Goal: Task Accomplishment & Management: Use online tool/utility

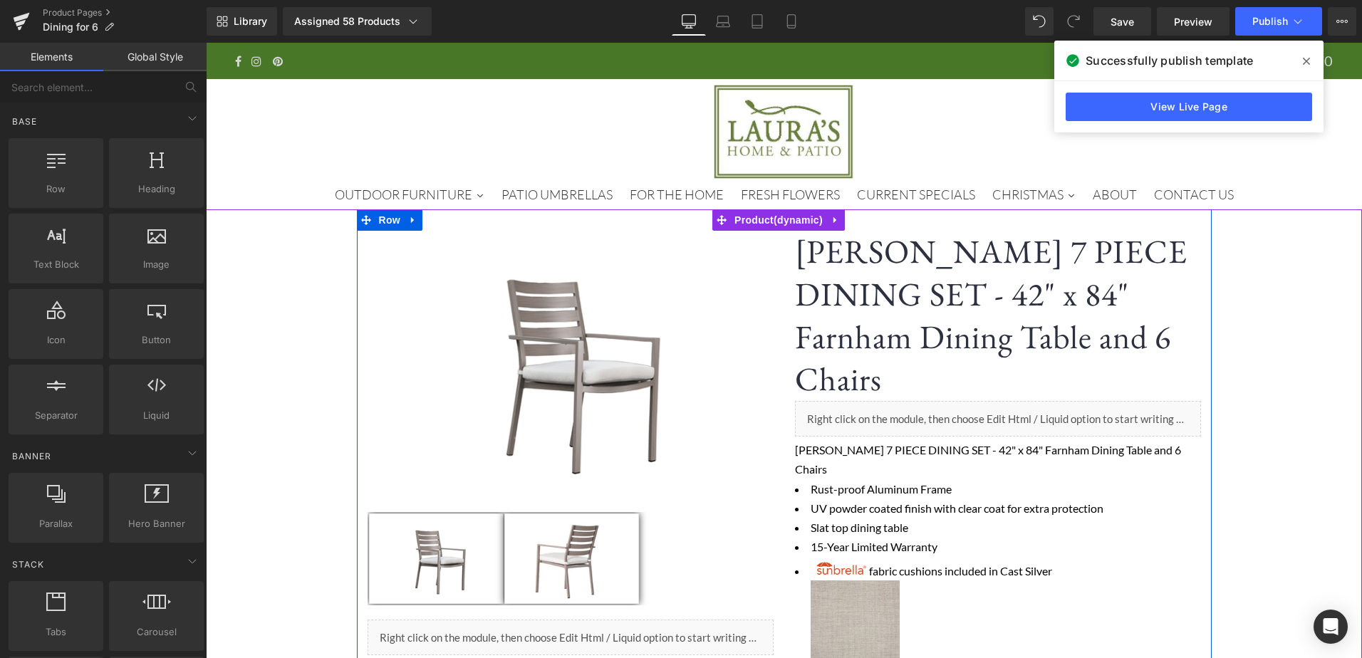
scroll to position [641, 0]
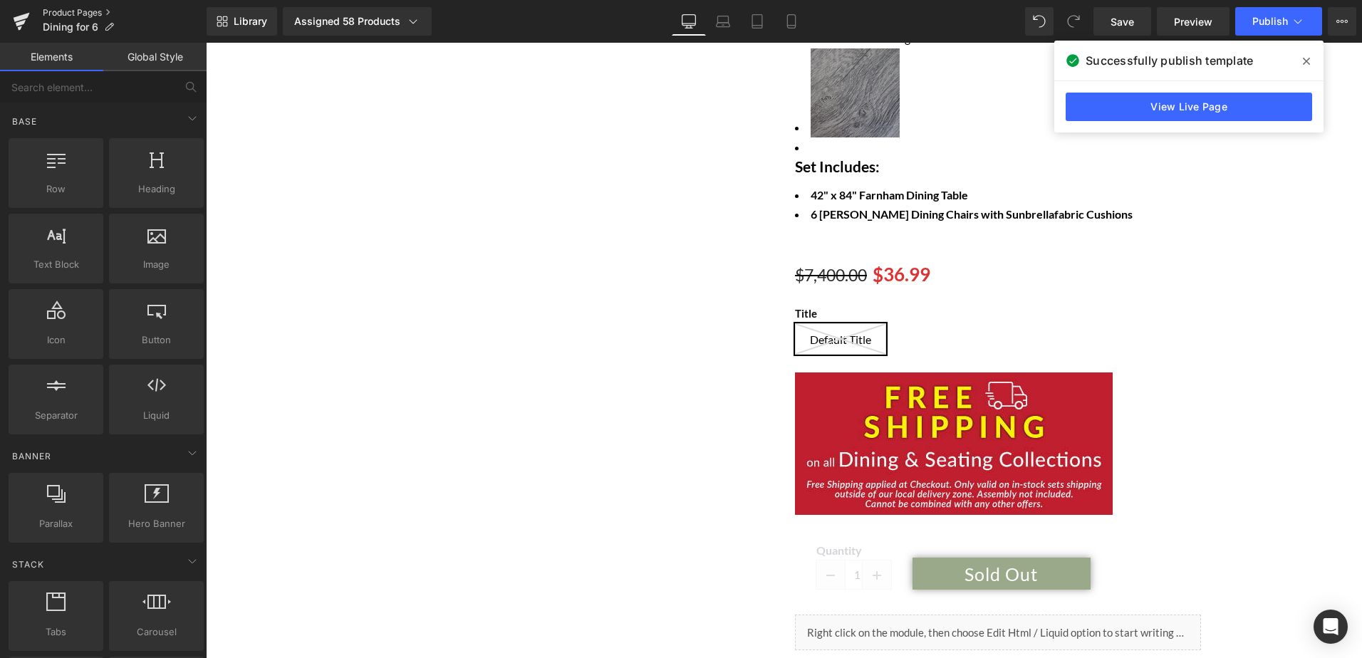
click at [80, 14] on link "Product Pages" at bounding box center [125, 12] width 164 height 11
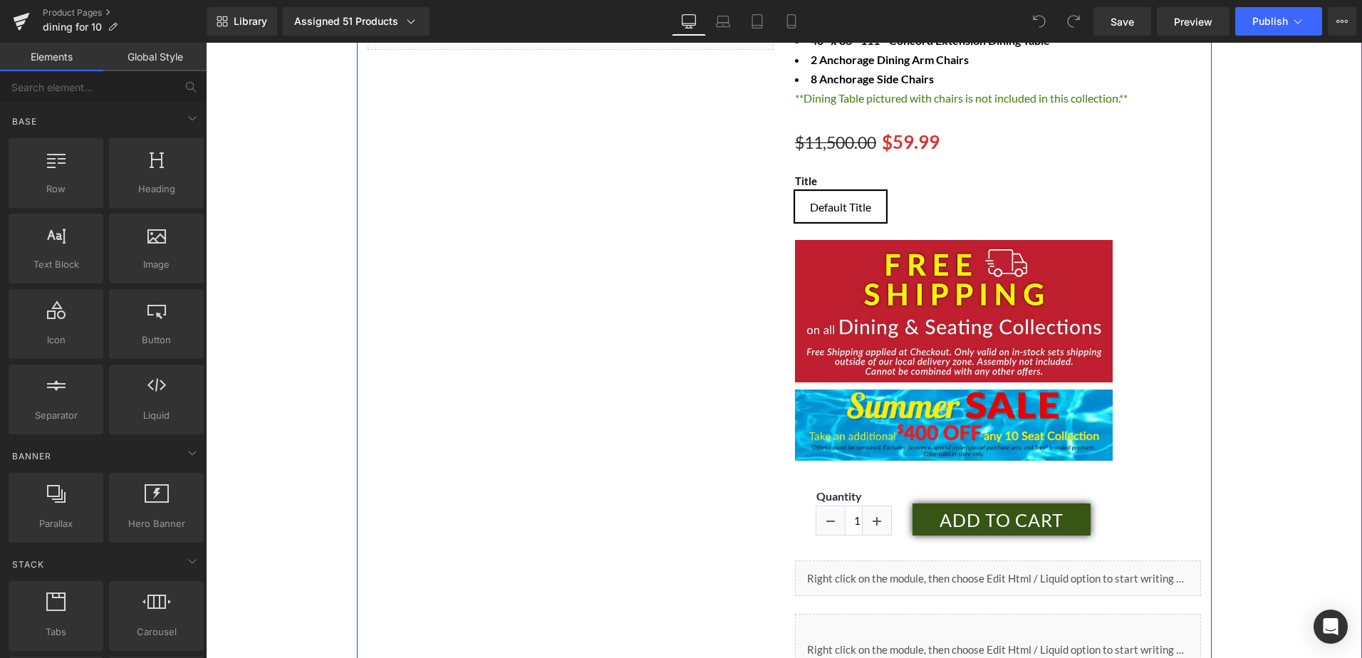
scroll to position [641, 0]
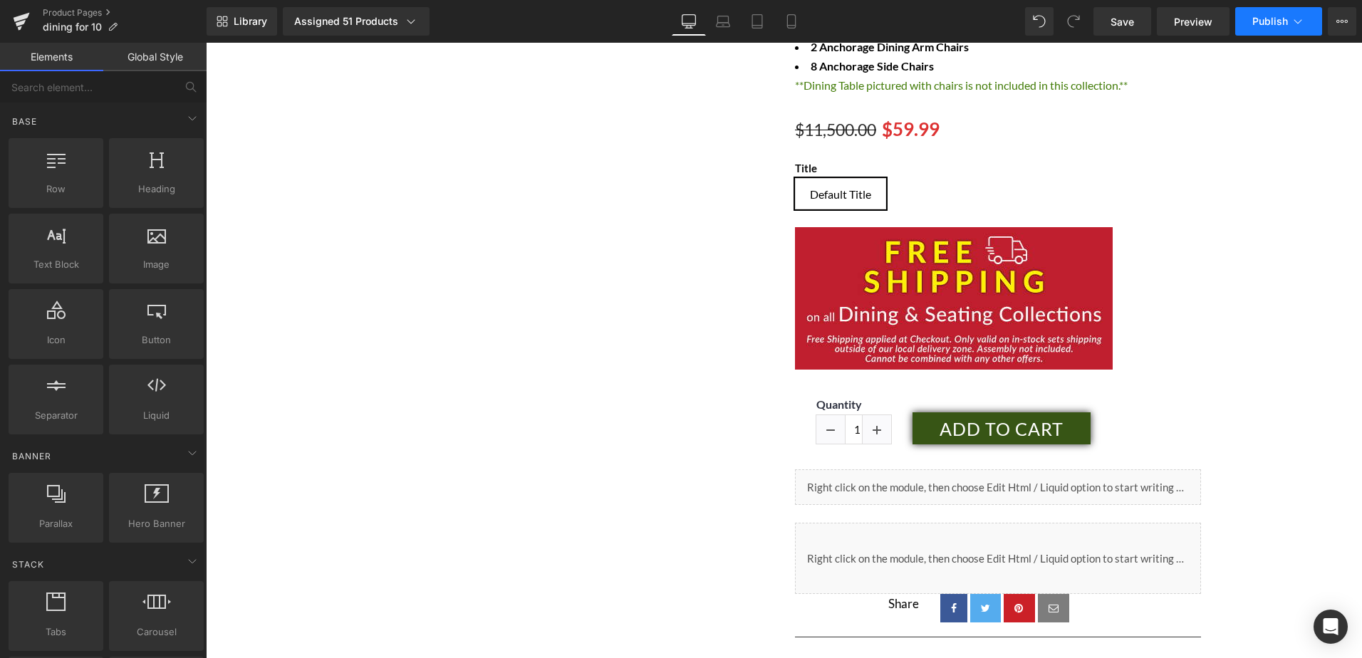
click at [1264, 20] on span "Publish" at bounding box center [1270, 21] width 36 height 11
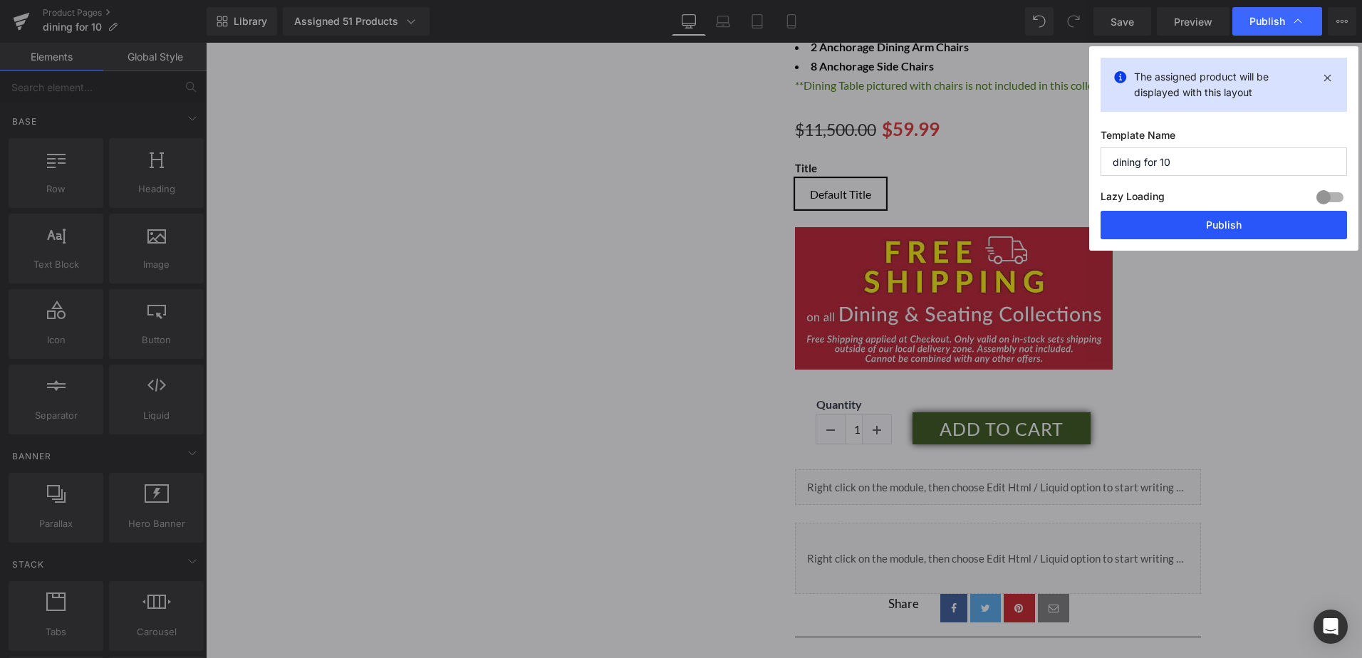
drag, startPoint x: 1213, startPoint y: 219, endPoint x: 1008, endPoint y: 177, distance: 209.4
click at [1213, 219] on button "Publish" at bounding box center [1223, 225] width 246 height 28
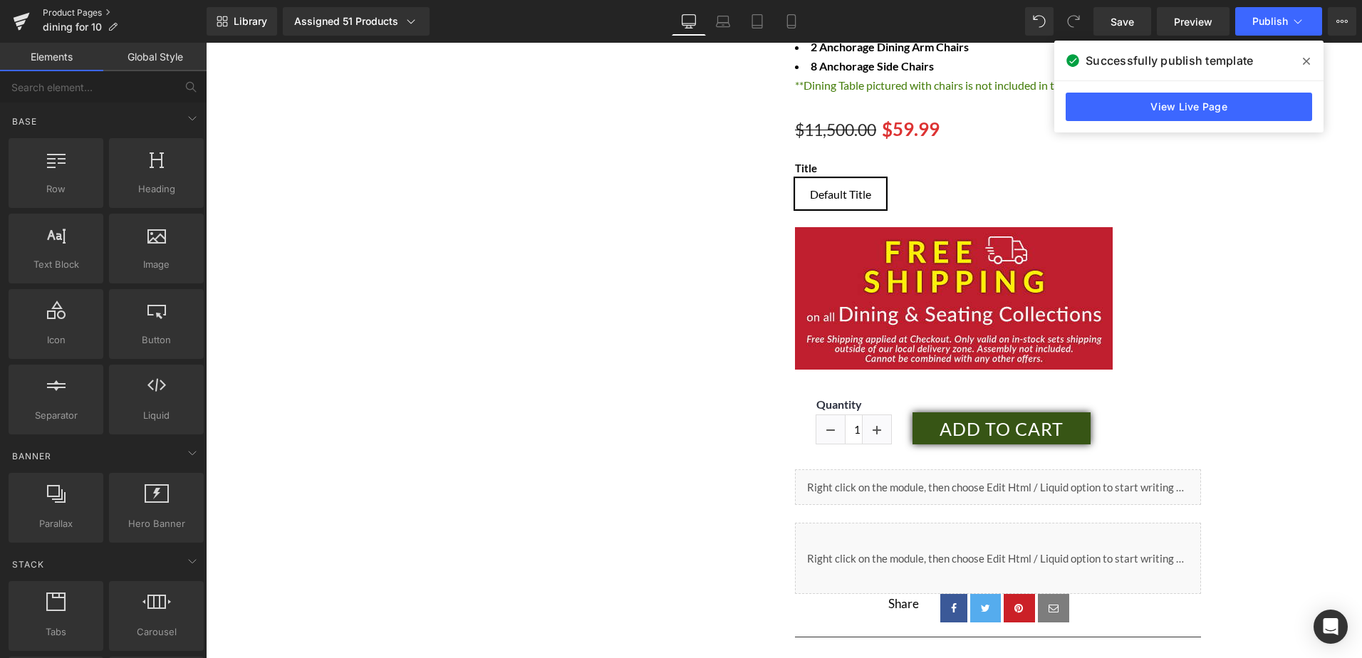
click at [76, 11] on link "Product Pages" at bounding box center [125, 12] width 164 height 11
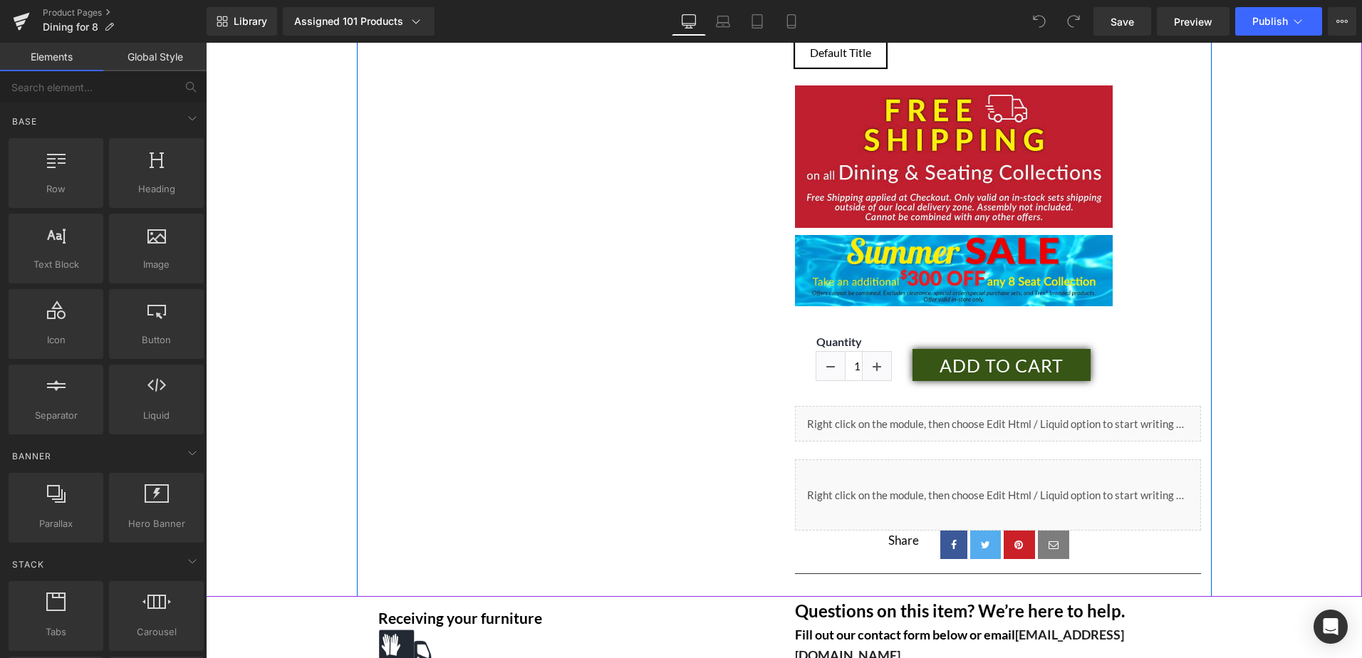
scroll to position [783, 0]
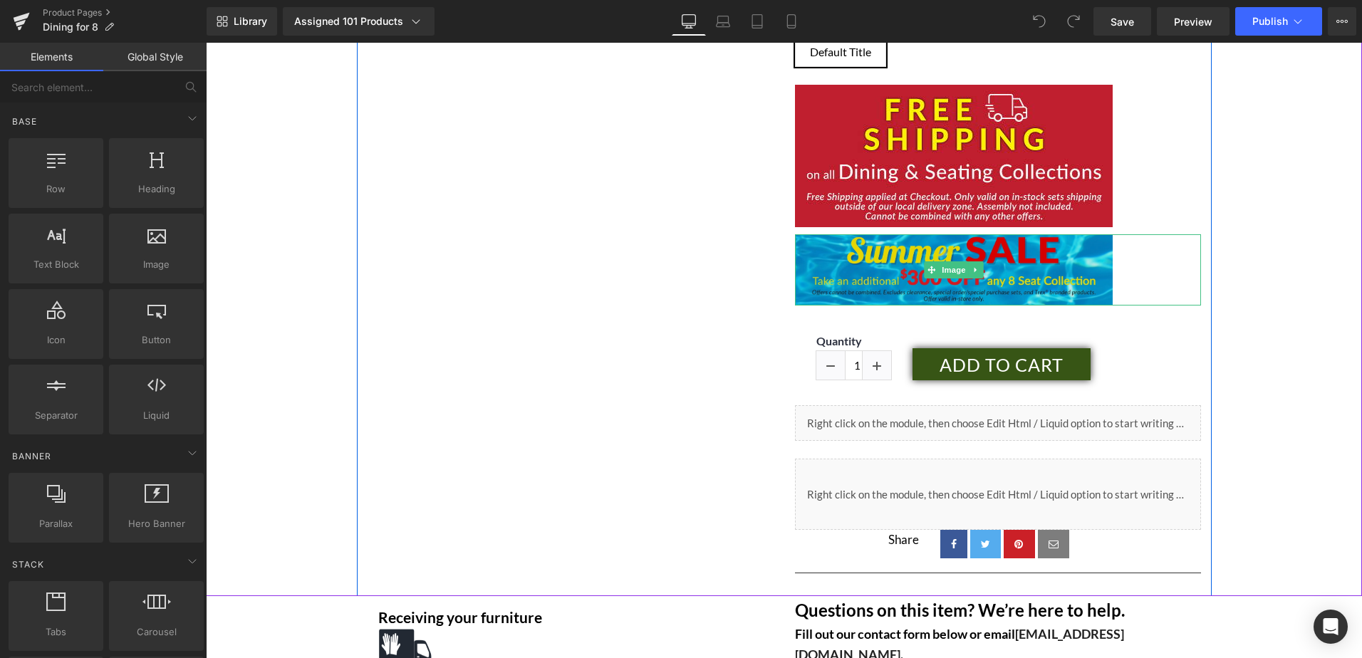
click at [861, 274] on img at bounding box center [954, 269] width 318 height 71
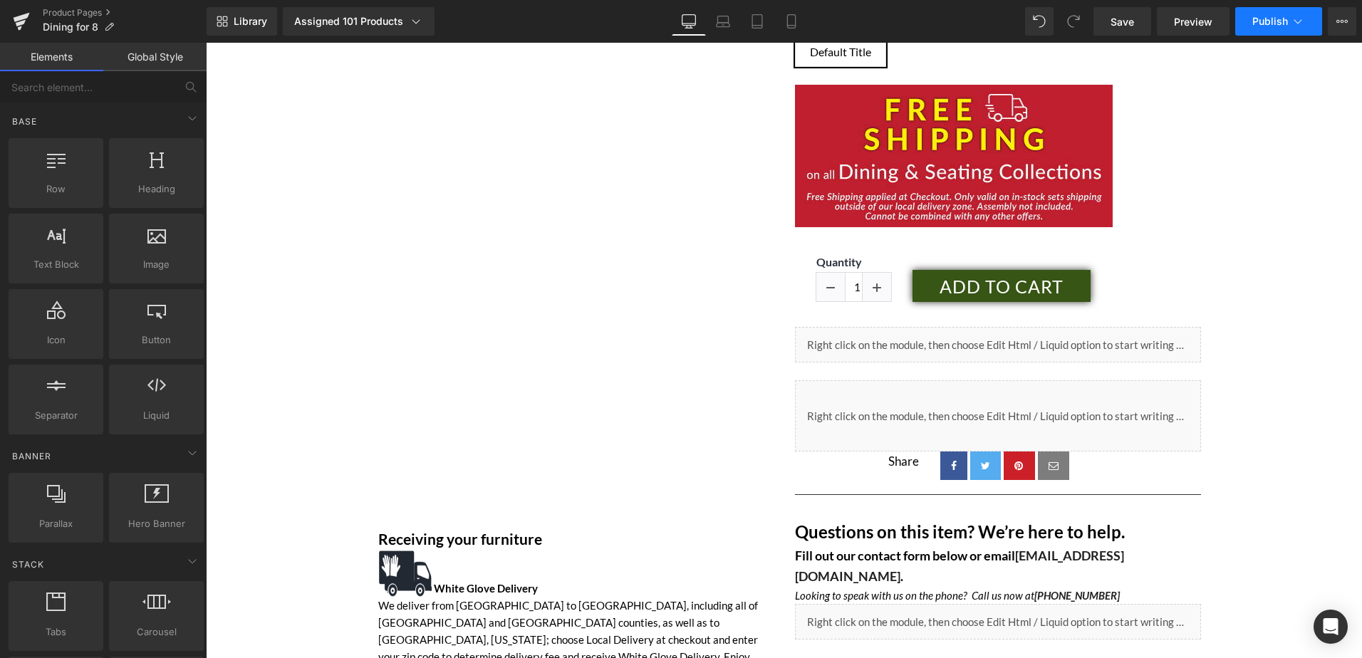
click at [1276, 29] on button "Publish" at bounding box center [1278, 21] width 87 height 28
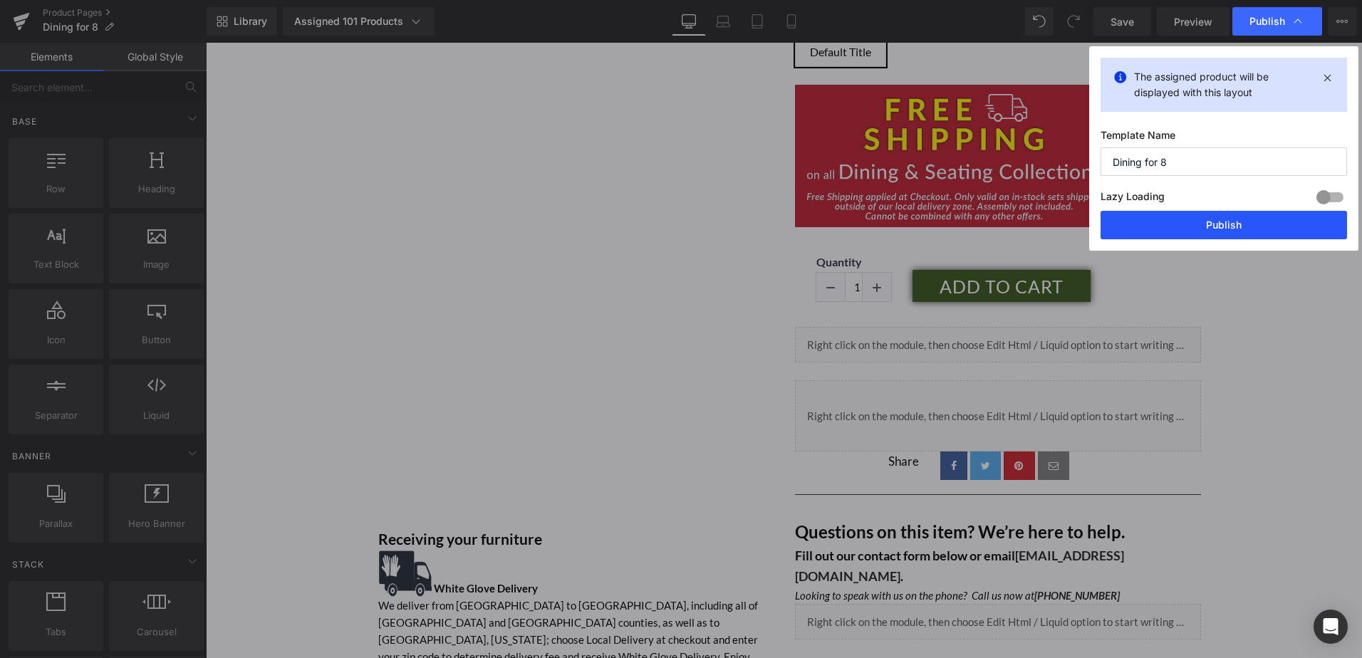
click at [1245, 231] on button "Publish" at bounding box center [1223, 225] width 246 height 28
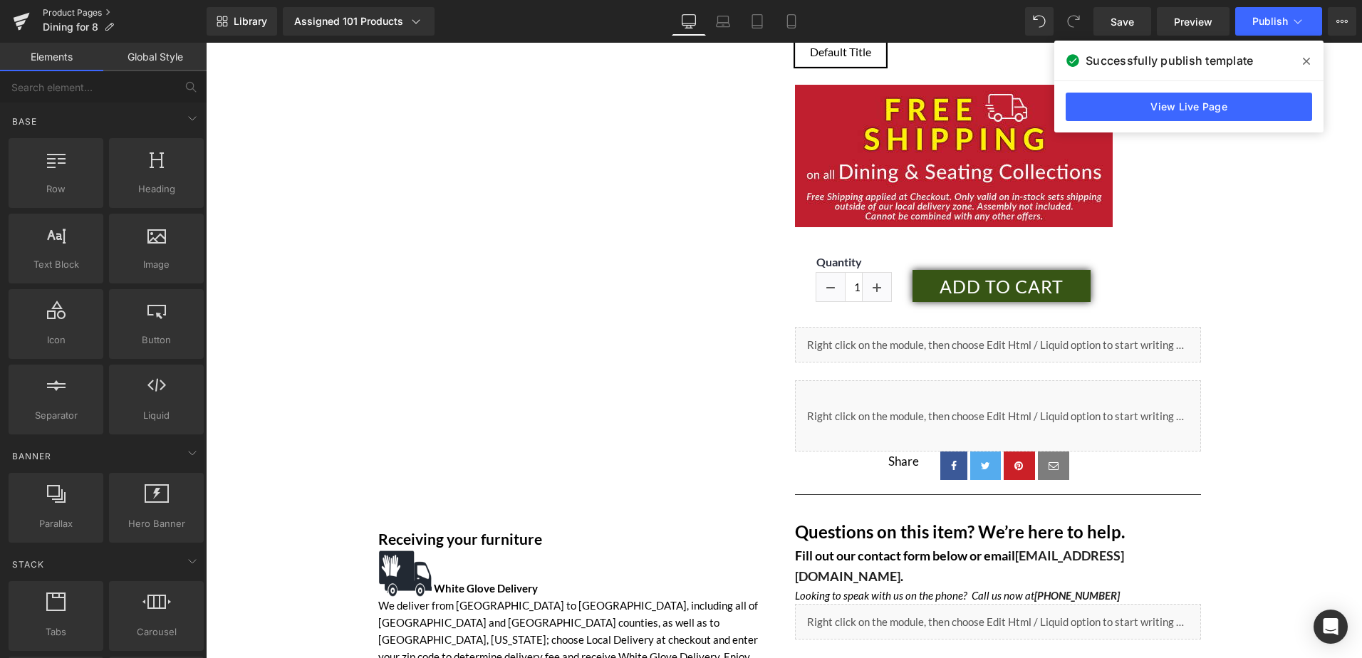
click at [78, 14] on link "Product Pages" at bounding box center [125, 12] width 164 height 11
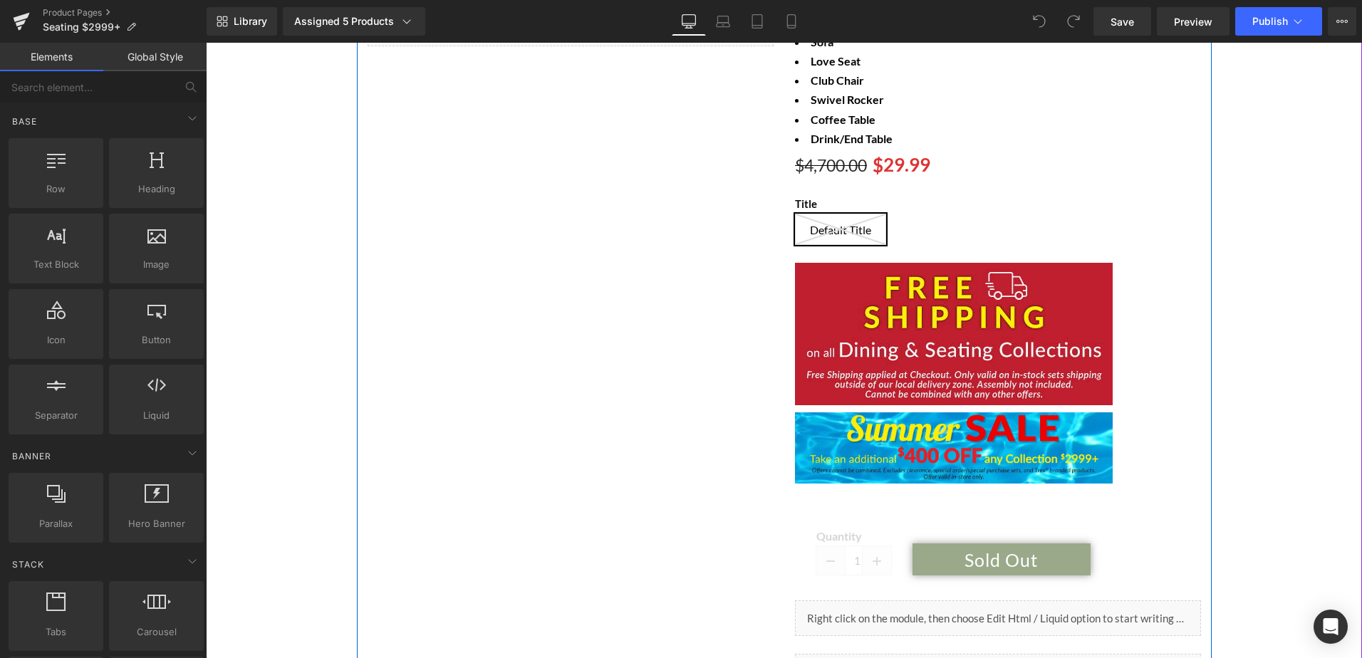
scroll to position [641, 0]
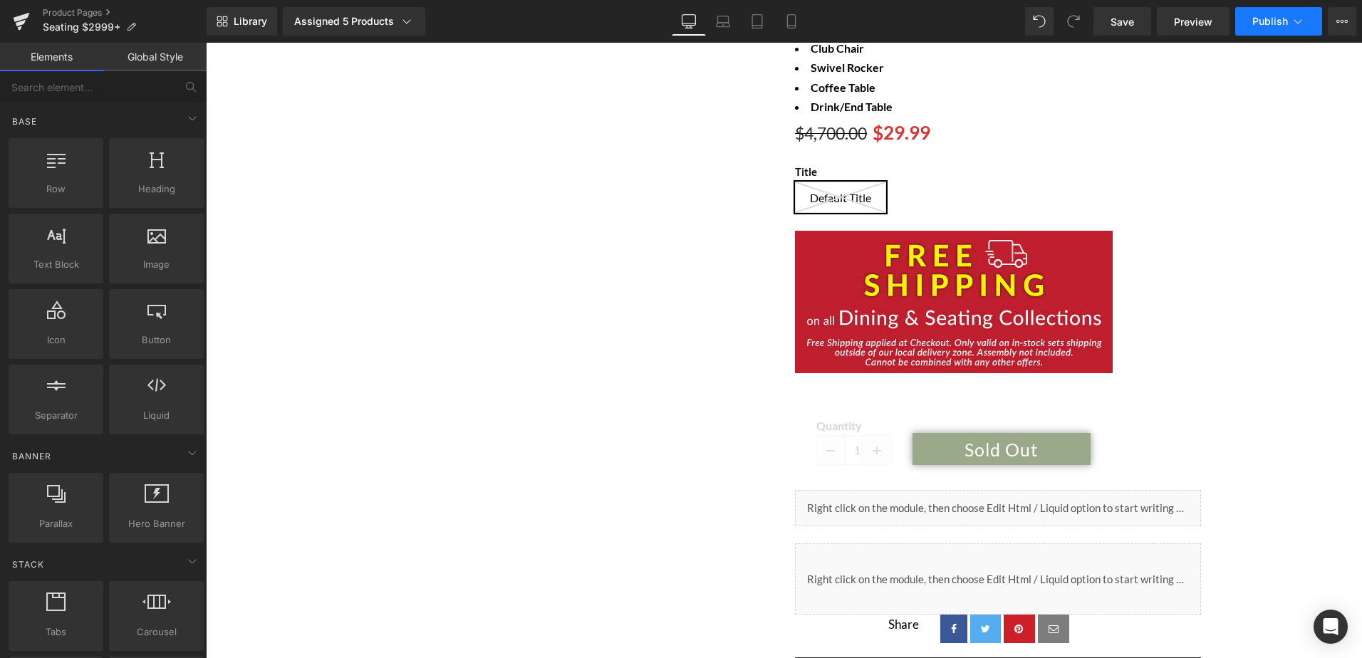
click at [1262, 16] on span "Publish" at bounding box center [1270, 21] width 36 height 11
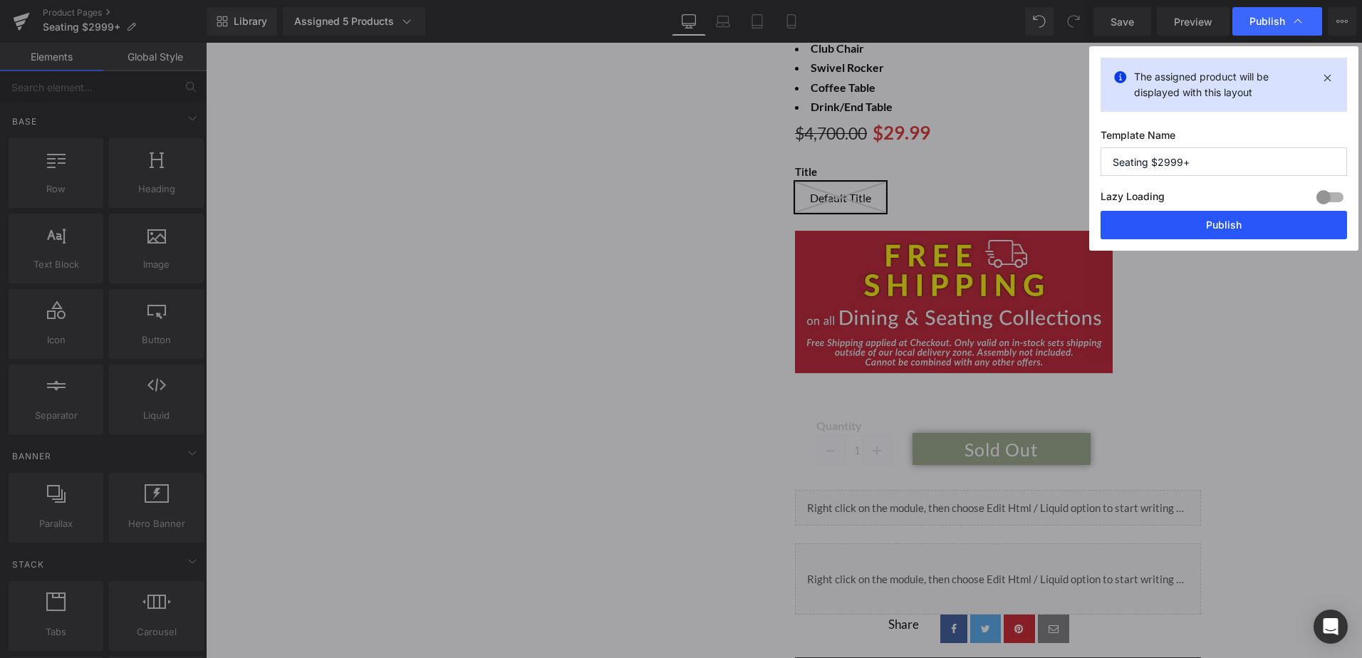
click at [1234, 235] on button "Publish" at bounding box center [1223, 225] width 246 height 28
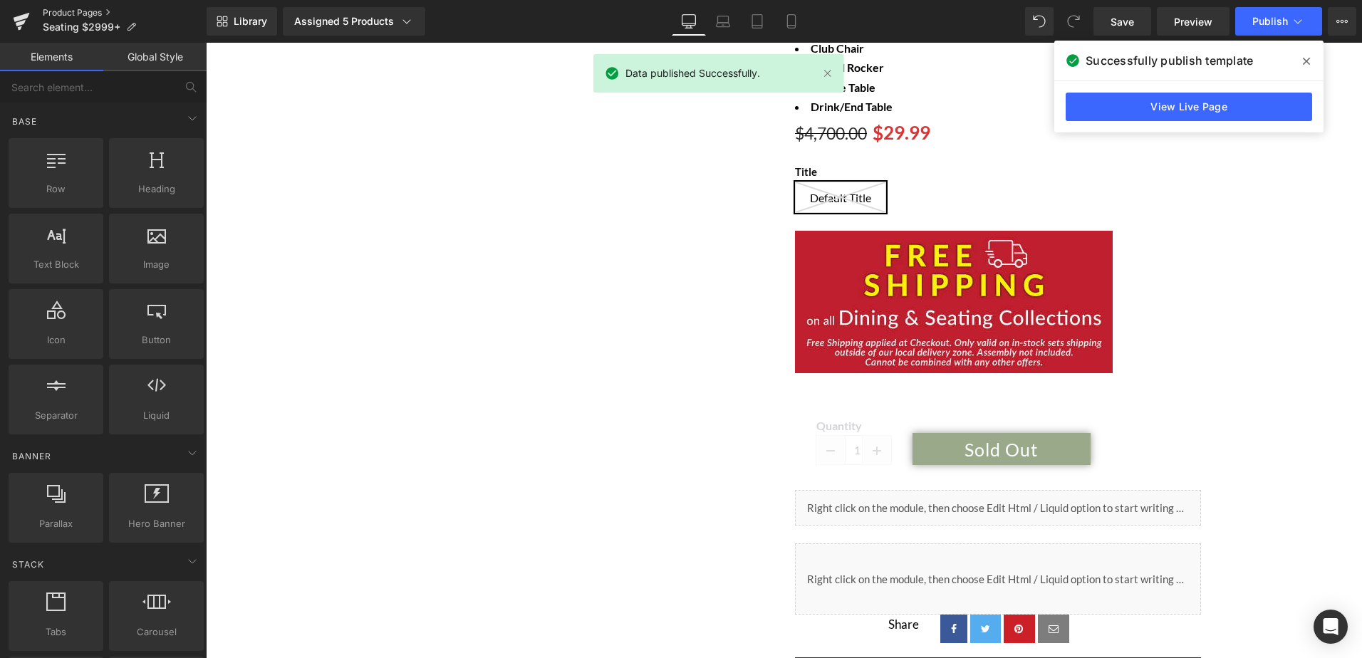
click at [75, 13] on link "Product Pages" at bounding box center [125, 12] width 164 height 11
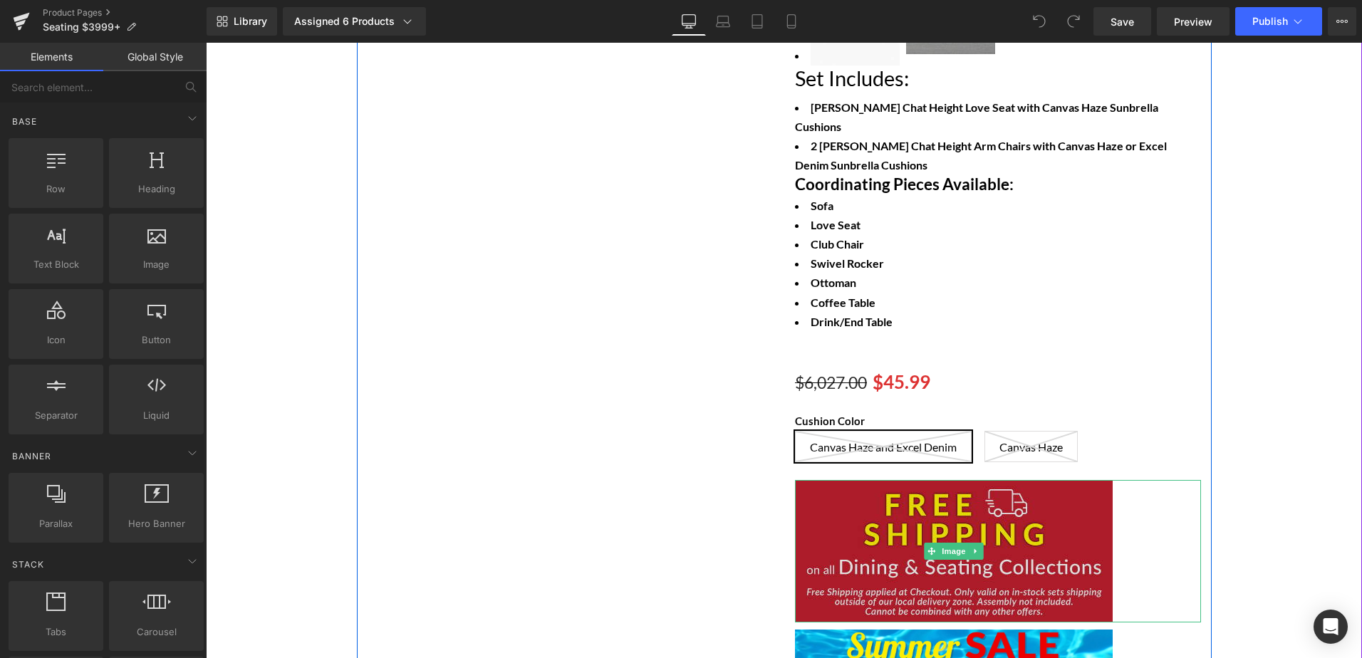
scroll to position [855, 0]
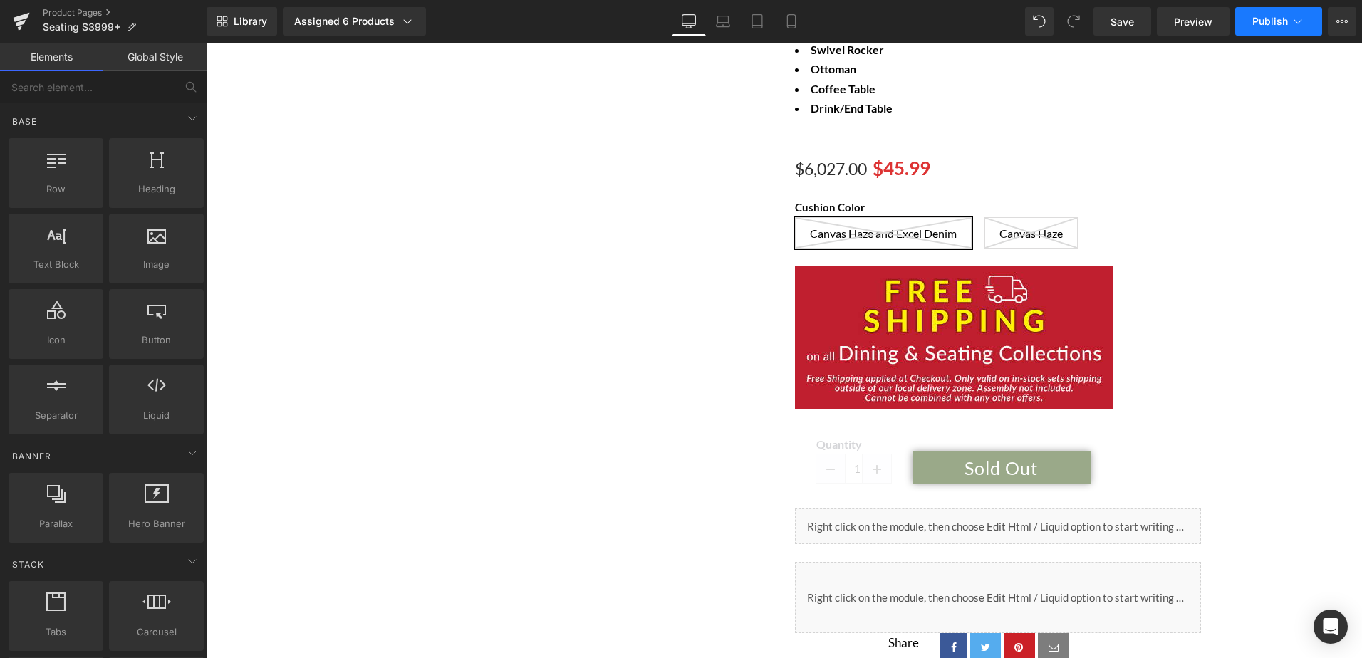
click at [1285, 16] on span "Publish" at bounding box center [1270, 21] width 36 height 11
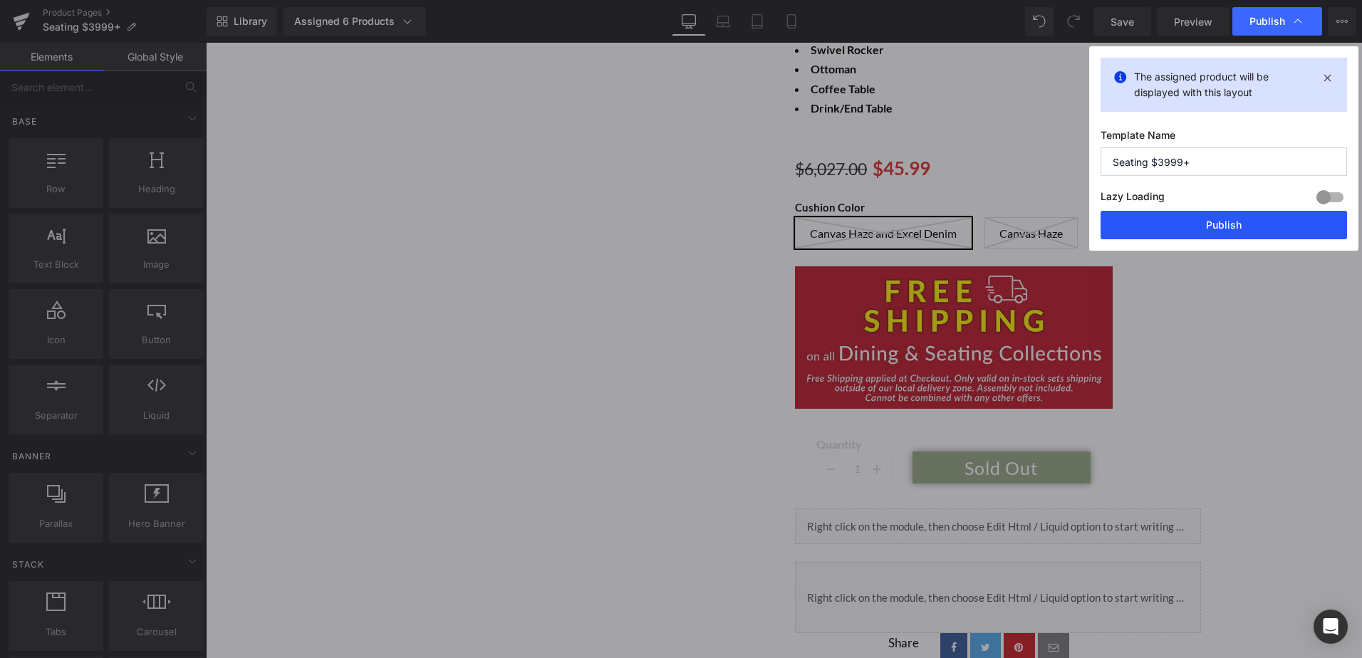
click at [1221, 226] on button "Publish" at bounding box center [1223, 225] width 246 height 28
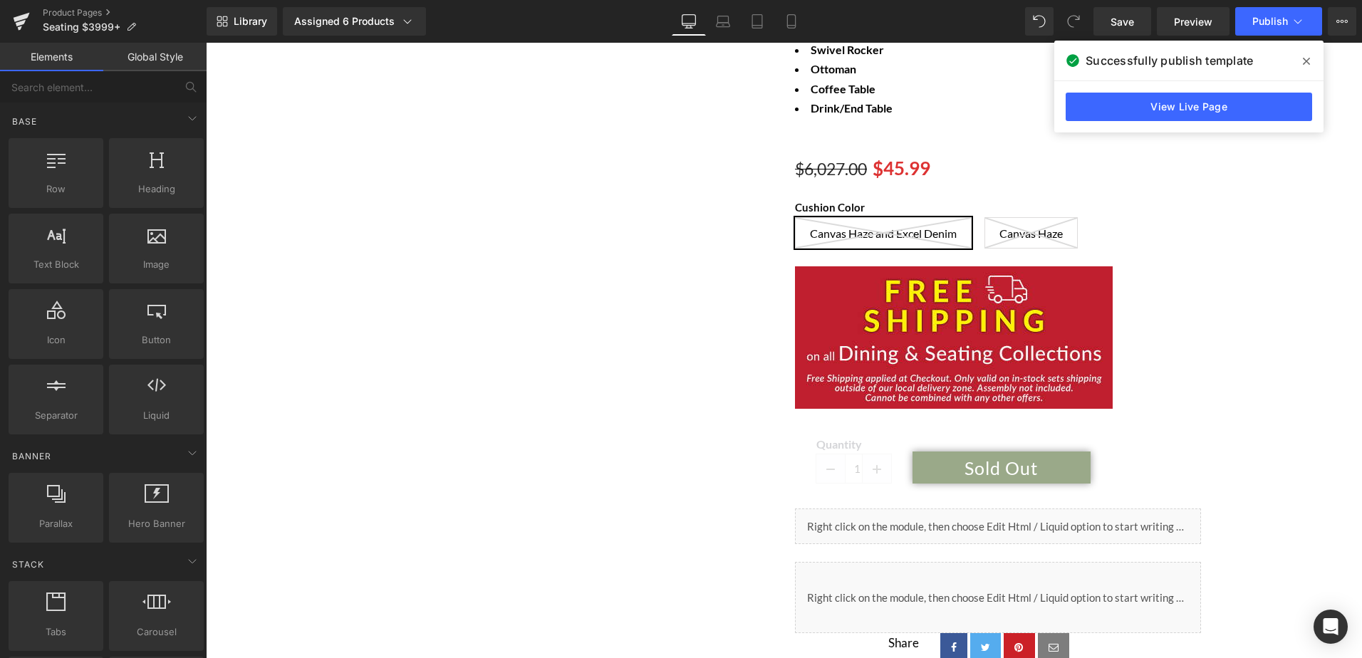
click at [92, 6] on div "Product Pages Seating $3999+" at bounding box center [103, 21] width 207 height 43
click at [78, 8] on link "Product Pages" at bounding box center [125, 12] width 164 height 11
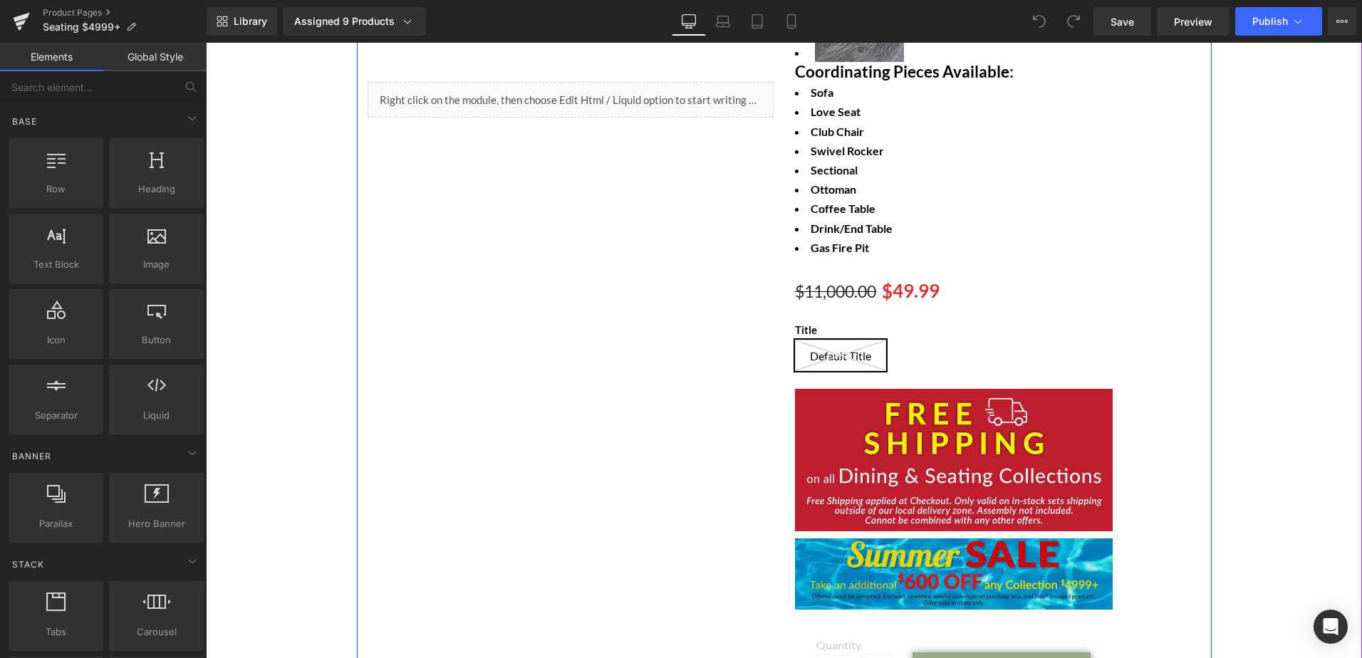
scroll to position [712, 0]
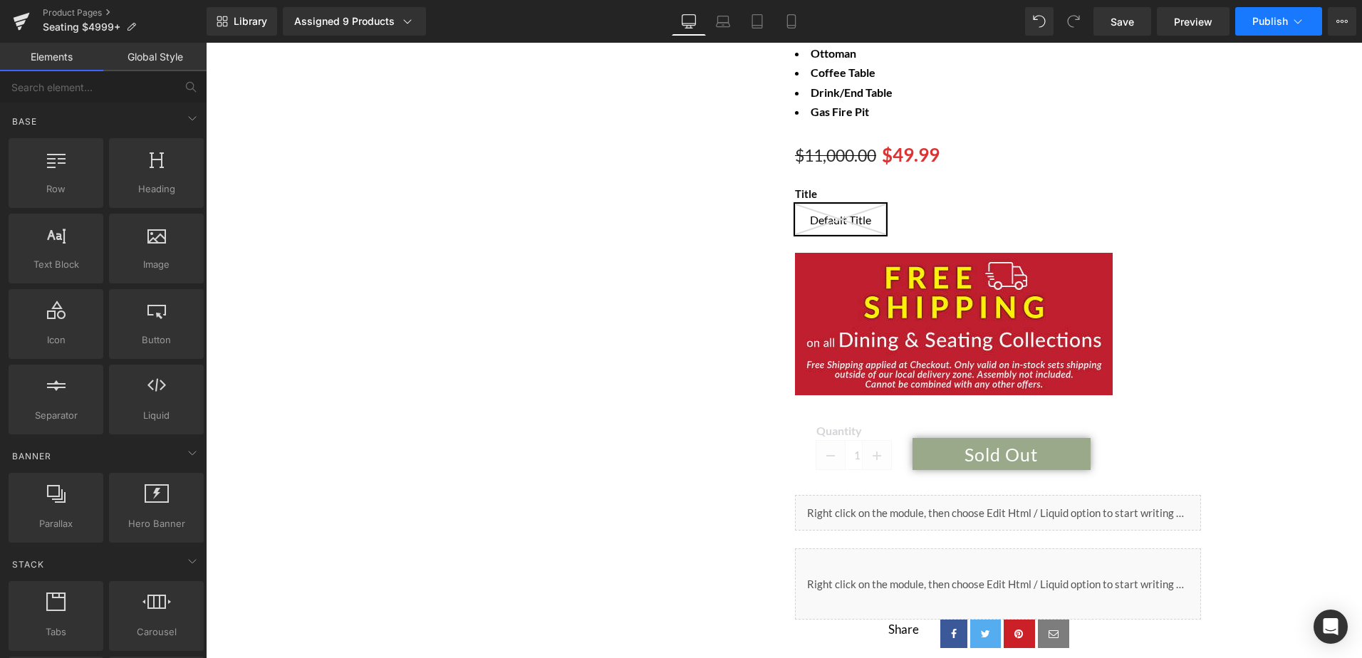
click at [1273, 25] on span "Publish" at bounding box center [1270, 21] width 36 height 11
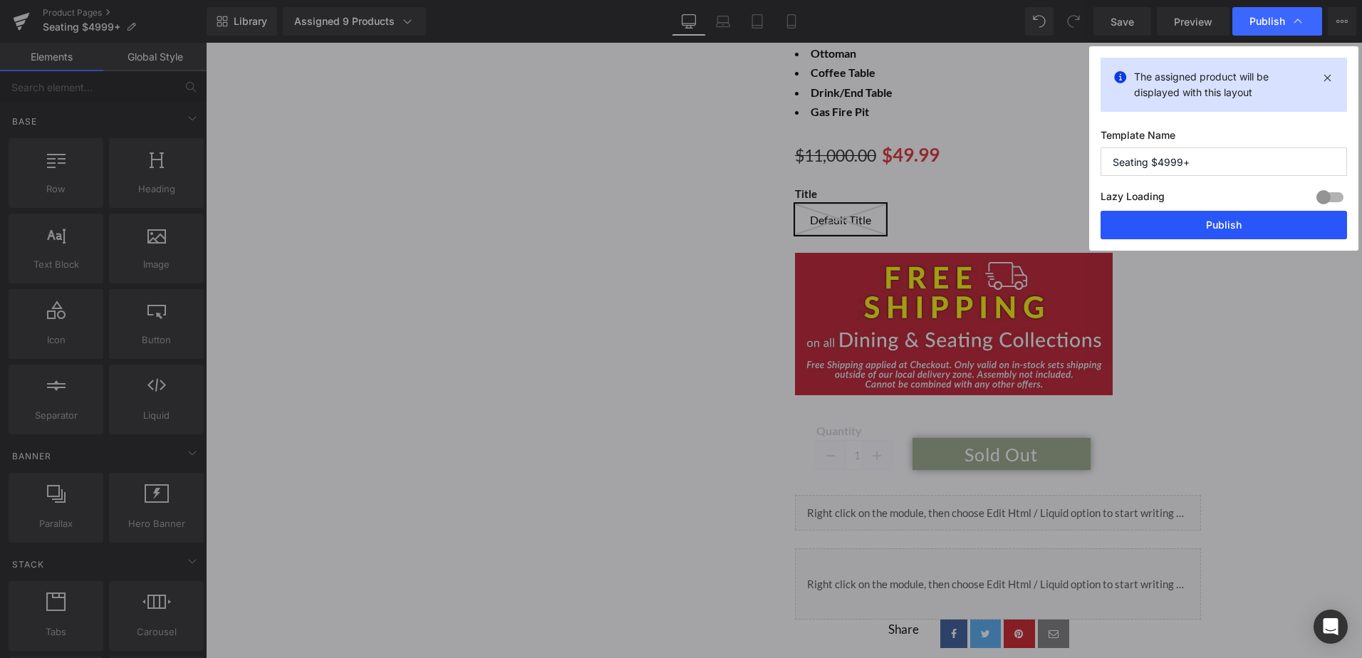
click at [1256, 229] on button "Publish" at bounding box center [1223, 225] width 246 height 28
